Goal: Browse casually

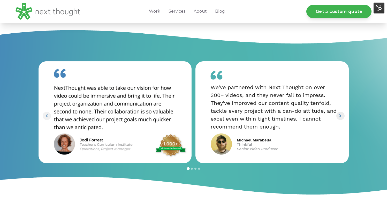
click at [342, 116] on icon "Next slide" at bounding box center [340, 115] width 5 height 5
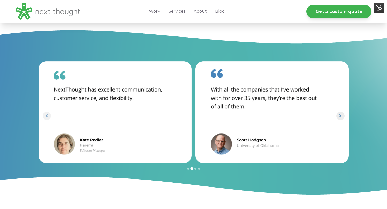
click at [342, 116] on icon "Next slide" at bounding box center [340, 115] width 5 height 5
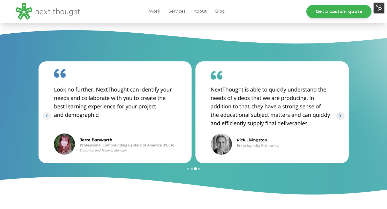
click at [342, 116] on icon "Next slide" at bounding box center [340, 115] width 5 height 5
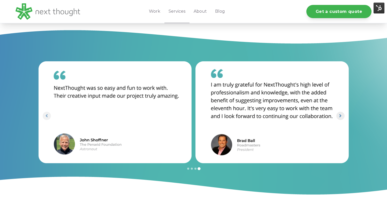
click at [342, 116] on icon "Go to first slide" at bounding box center [340, 115] width 5 height 5
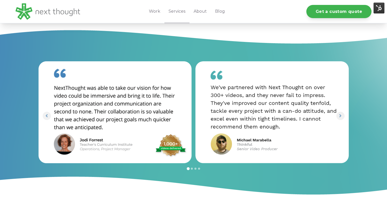
scroll to position [723, 0]
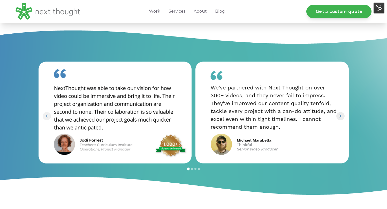
click at [339, 117] on icon "Next slide" at bounding box center [340, 115] width 5 height 5
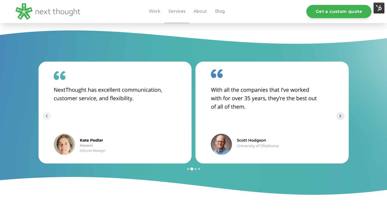
click at [339, 117] on icon "Next slide" at bounding box center [340, 115] width 5 height 5
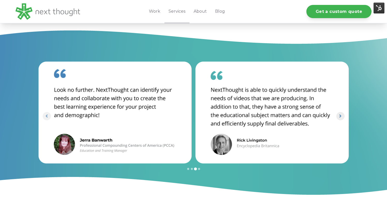
click at [339, 117] on icon "Next slide" at bounding box center [340, 115] width 5 height 5
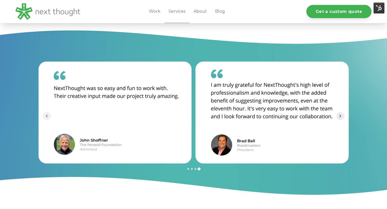
click at [339, 117] on icon "Go to first slide" at bounding box center [340, 115] width 5 height 5
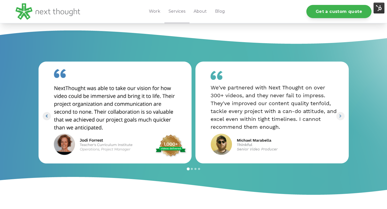
click at [45, 115] on icon "Go to last slide" at bounding box center [46, 115] width 5 height 5
